Goal: Use online tool/utility

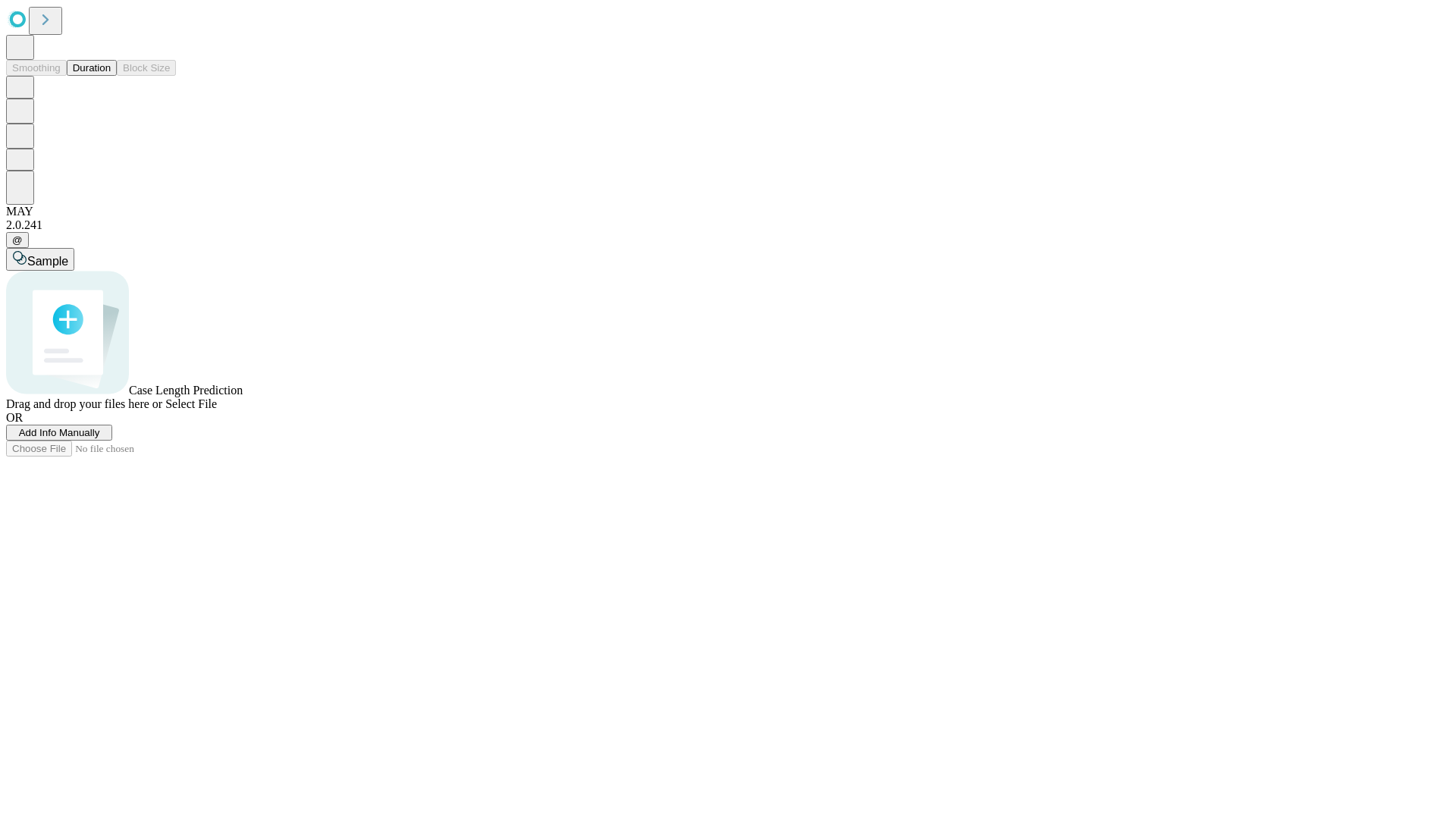
click at [217, 410] on span "Select File" at bounding box center [191, 404] width 52 height 13
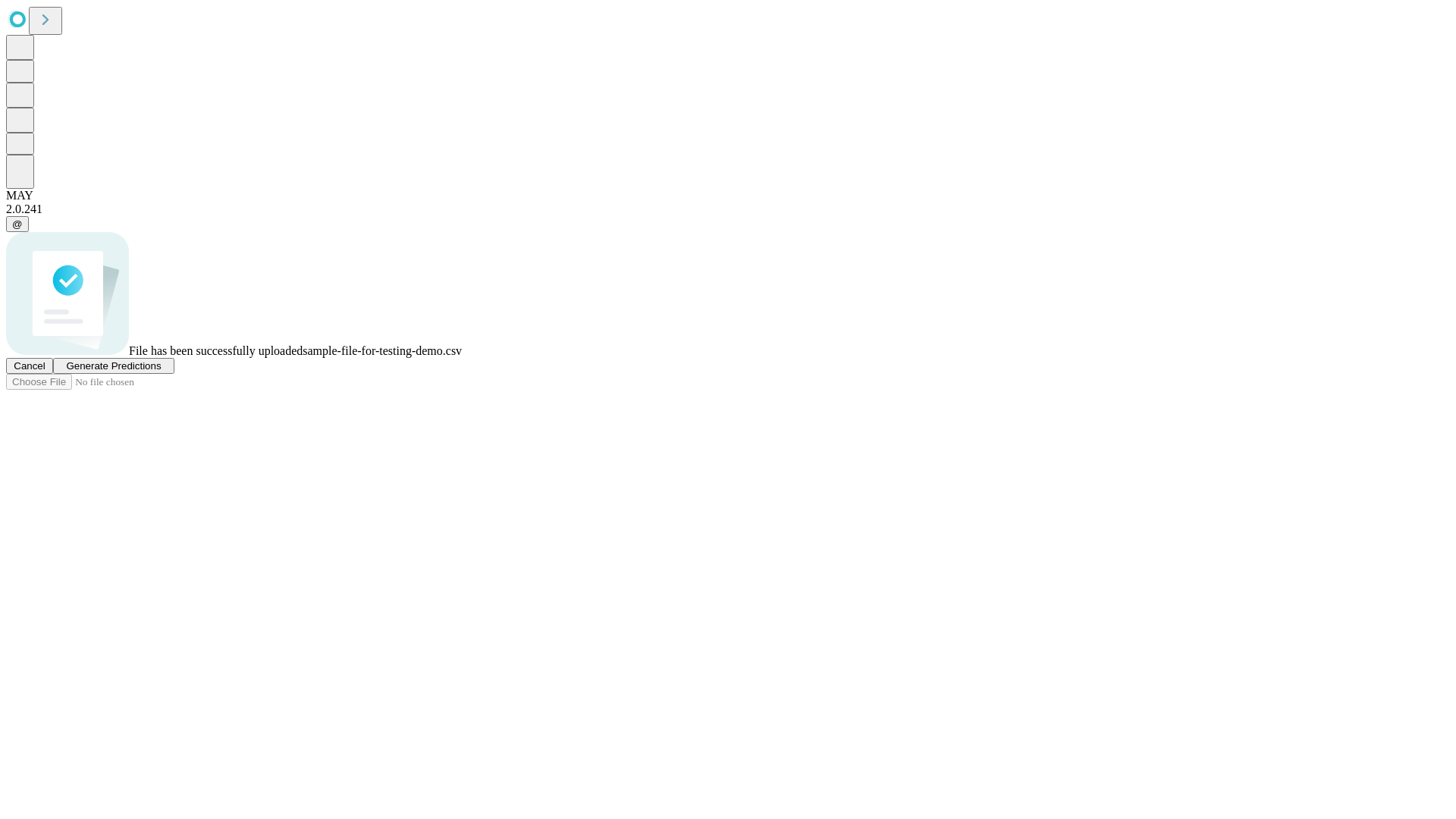
click at [161, 371] on span "Generate Predictions" at bounding box center [114, 365] width 95 height 11
